Goal: Task Accomplishment & Management: Manage account settings

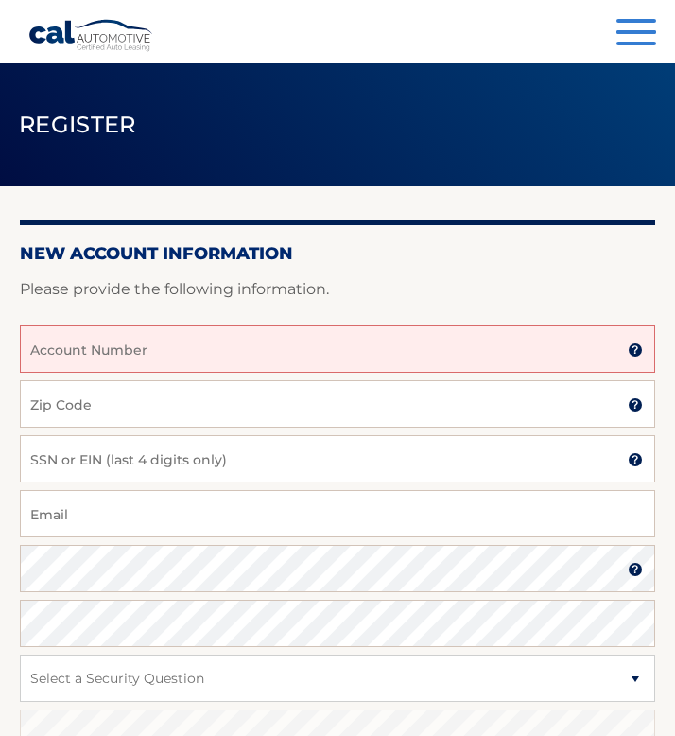
click at [119, 347] on input "Account Number" at bounding box center [337, 348] width 635 height 47
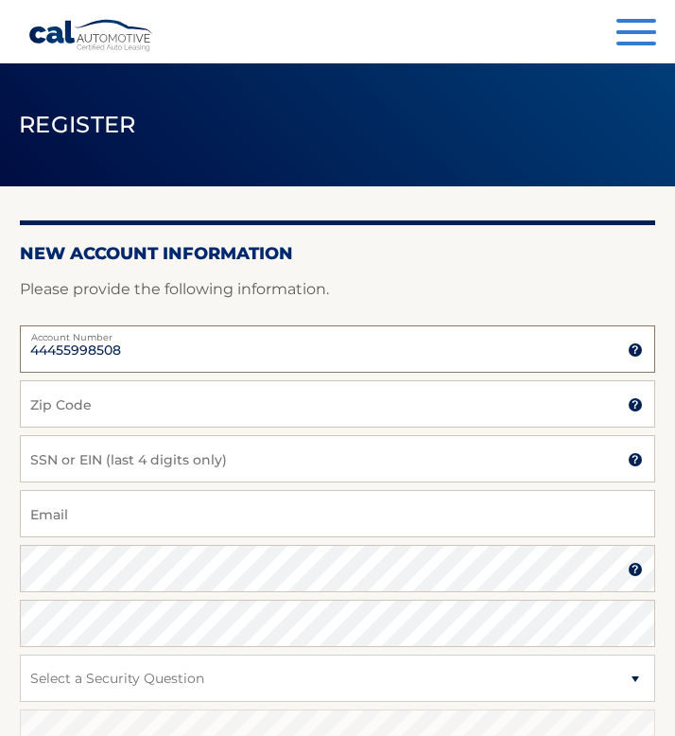
type input "44455998508"
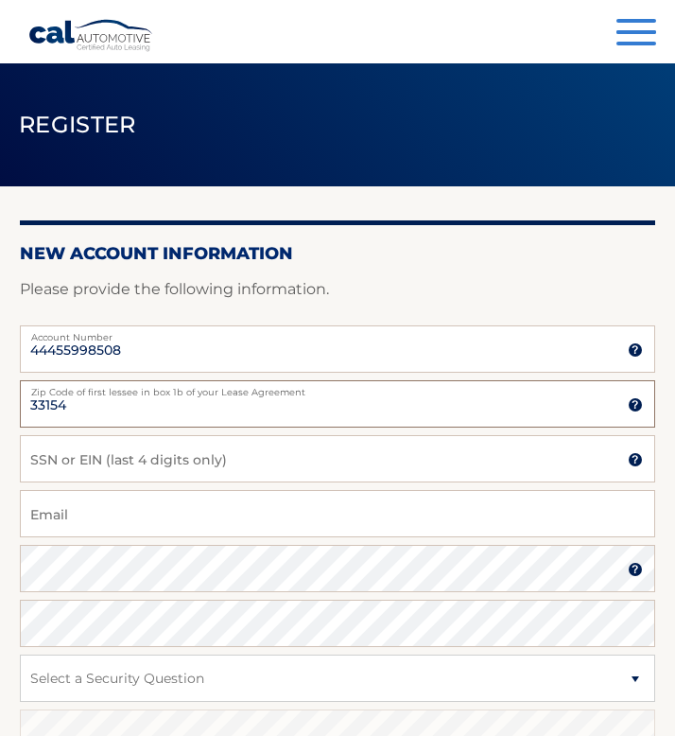
type input "33154"
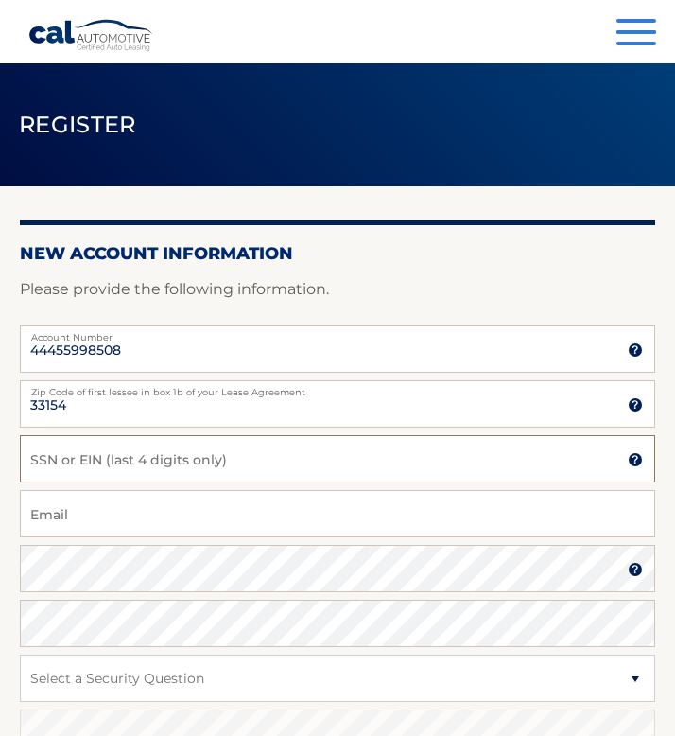
type input "7"
type input "9646"
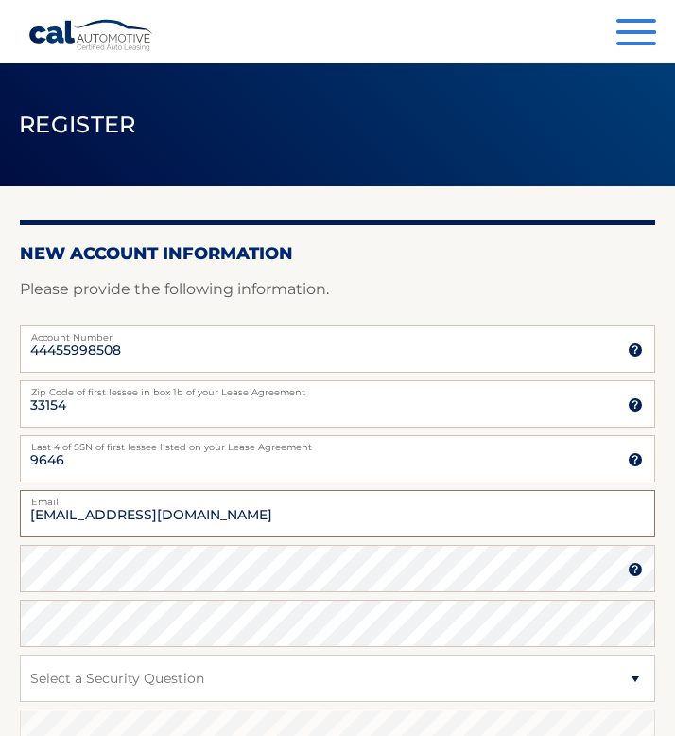
type input "hanojpr@icloud.com"
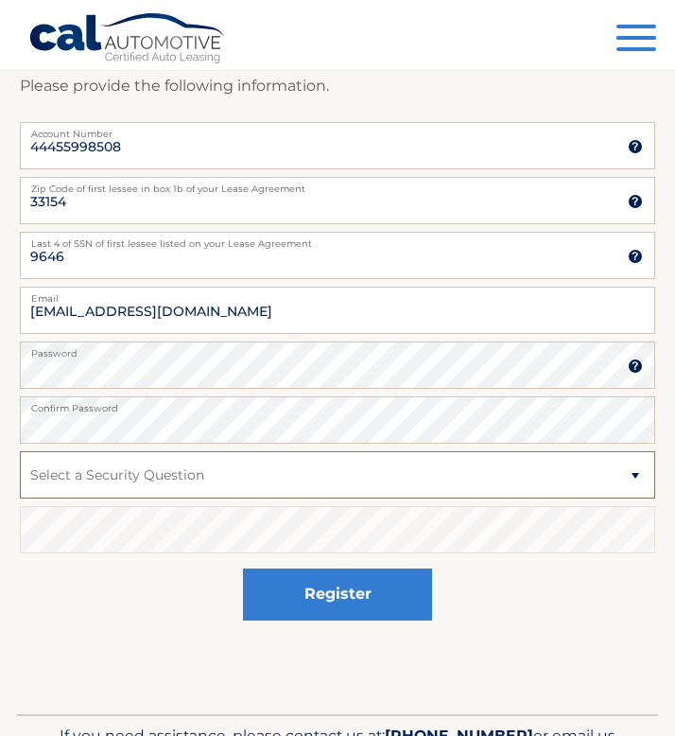
scroll to position [207, 0]
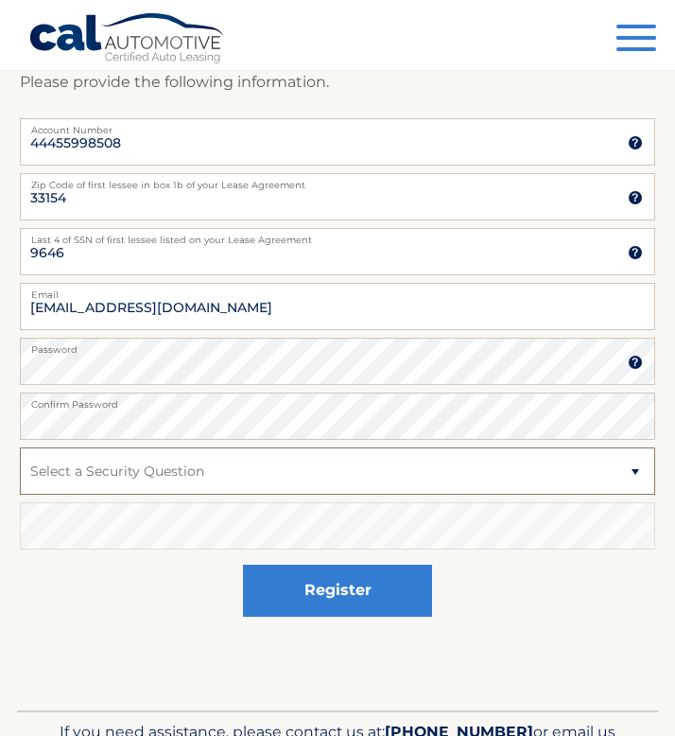
click at [417, 478] on select "Select a Security Question What was the name of your elementary school? What is…" at bounding box center [337, 470] width 635 height 47
select select "1"
click at [20, 447] on select "Select a Security Question What was the name of your elementary school? What is…" at bounding box center [337, 470] width 635 height 47
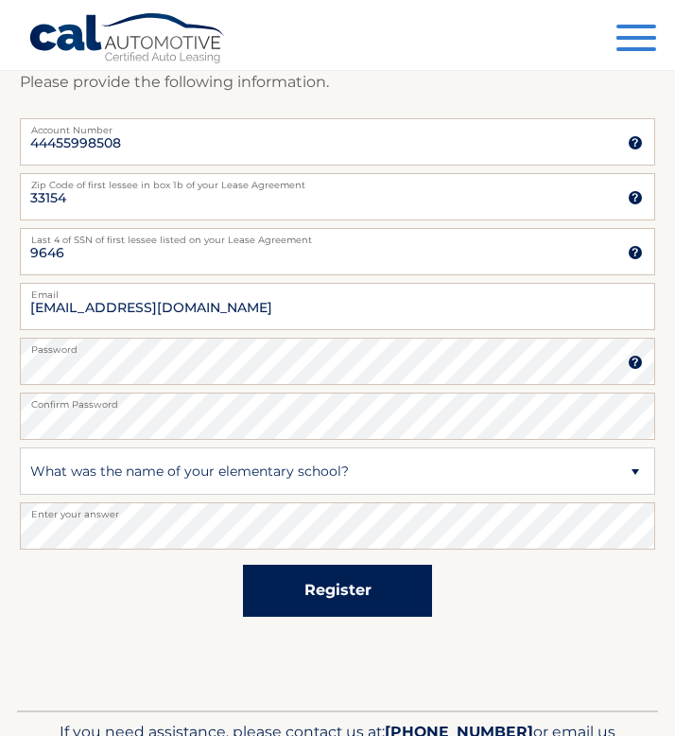
click at [315, 611] on button "Register" at bounding box center [337, 591] width 189 height 52
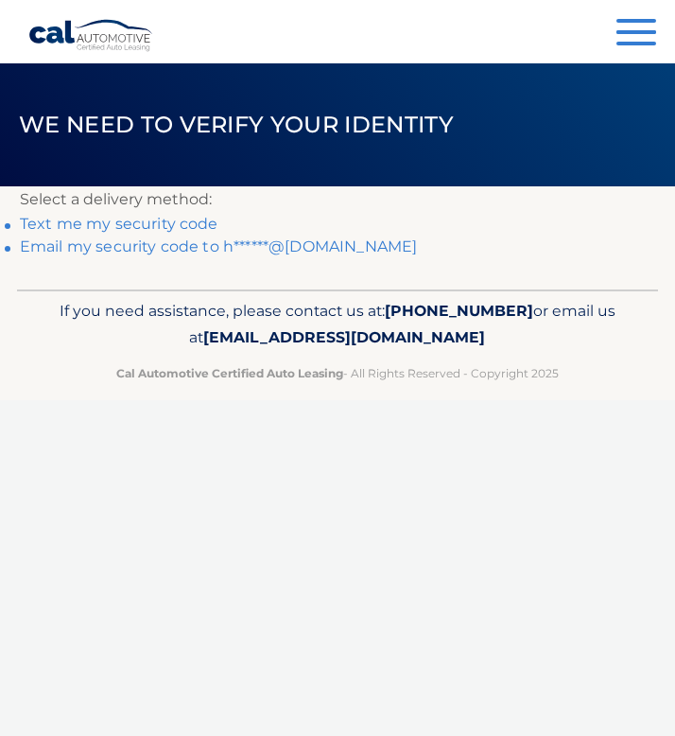
click at [162, 251] on link "Email my security code to h******@icloud.com" at bounding box center [219, 246] width 398 height 18
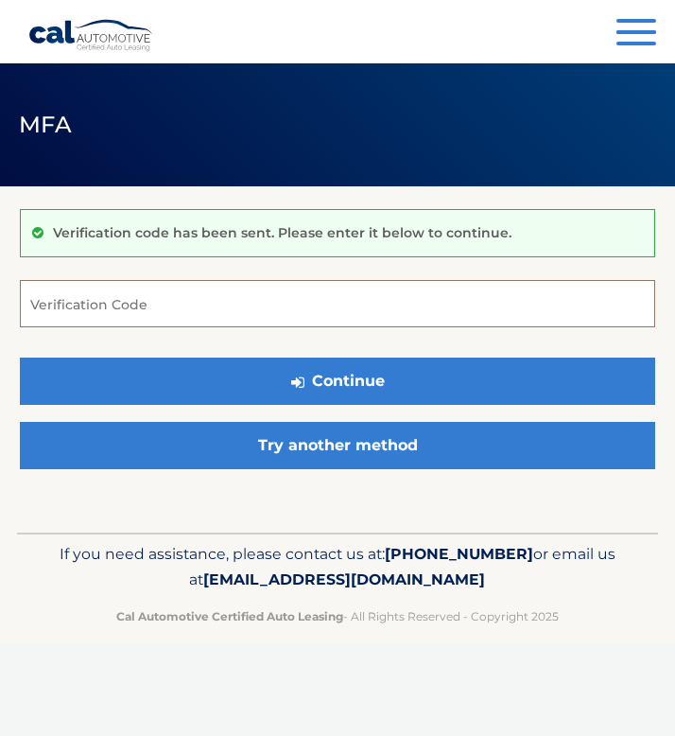
click at [201, 300] on input "Verification Code" at bounding box center [337, 303] width 635 height 47
paste input "089267"
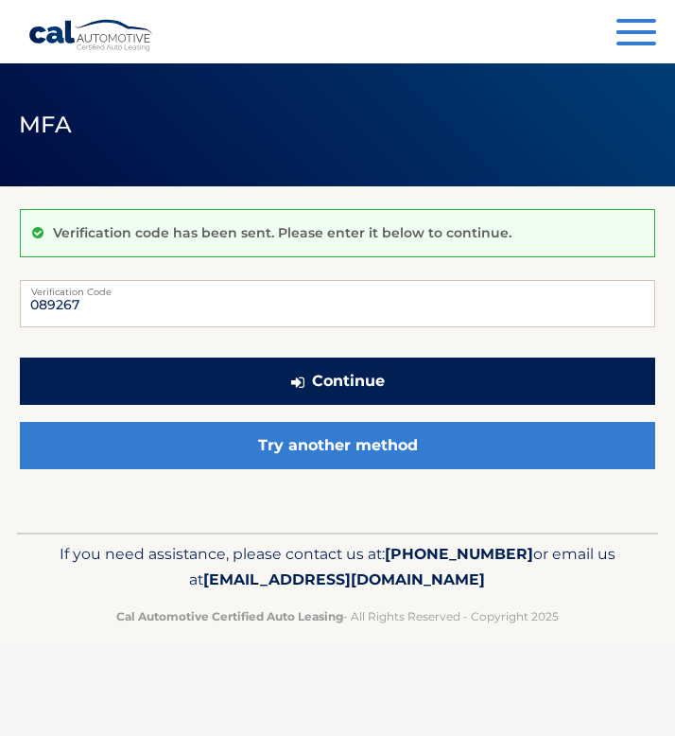
click at [248, 380] on button "Continue" at bounding box center [337, 380] width 635 height 47
type input "089267"
click at [20, 357] on button "Continue" at bounding box center [337, 380] width 635 height 47
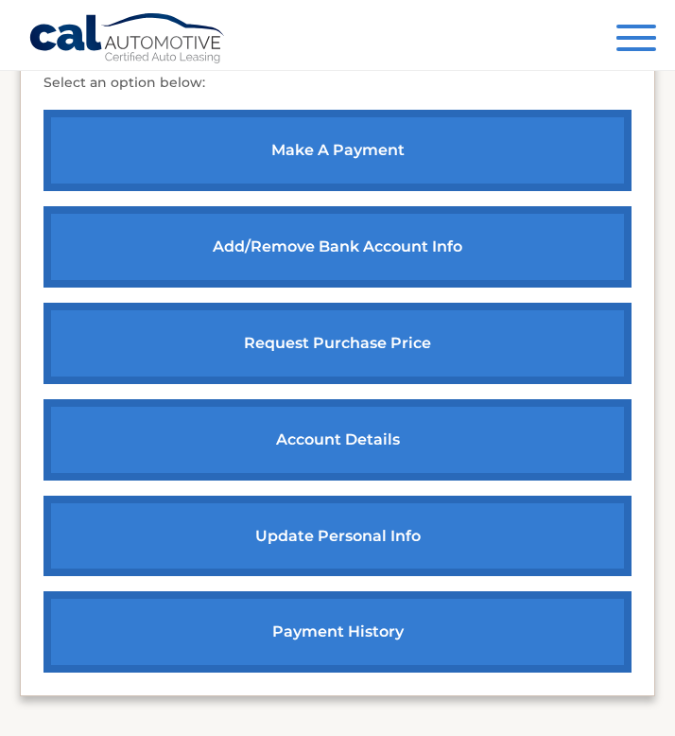
scroll to position [260, 0]
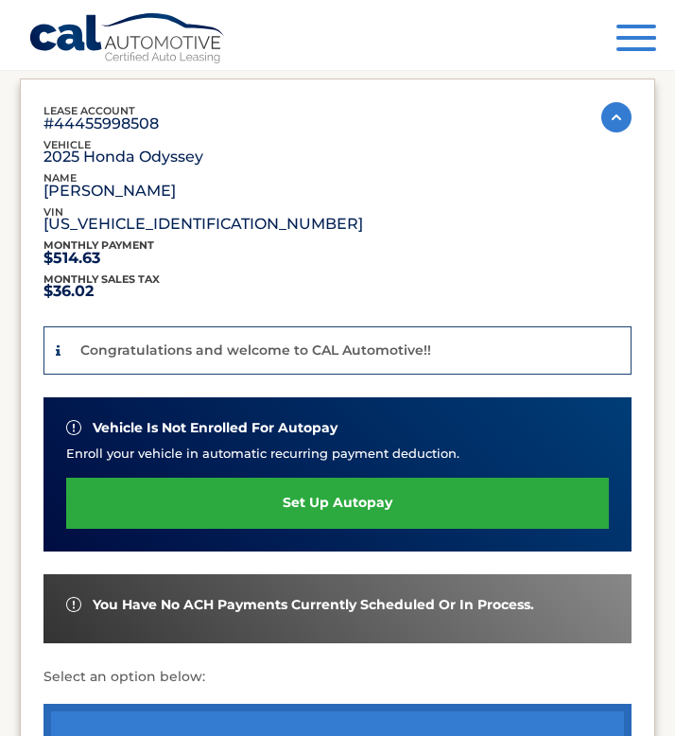
click at [256, 496] on link "set up autopay" at bounding box center [337, 503] width 543 height 50
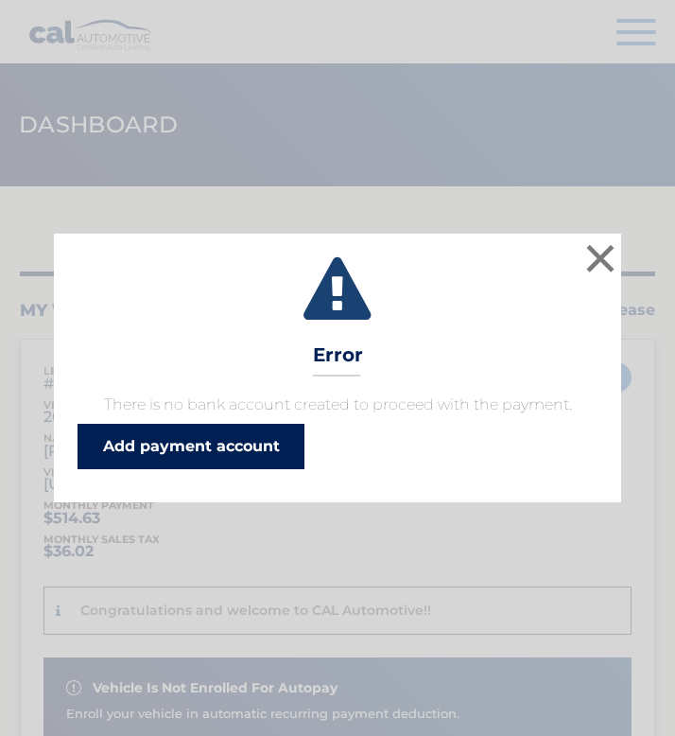
click at [236, 461] on link "Add payment account" at bounding box center [191, 446] width 227 height 45
